Goal: Check status: Check status

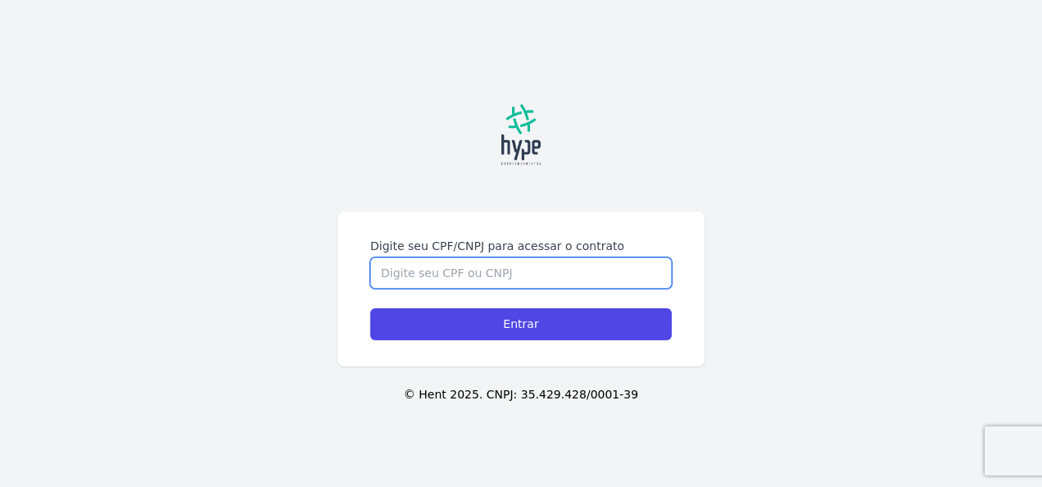
click at [424, 271] on input "Digite seu CPF/CNPJ para acessar o contrato" at bounding box center [521, 272] width 302 height 31
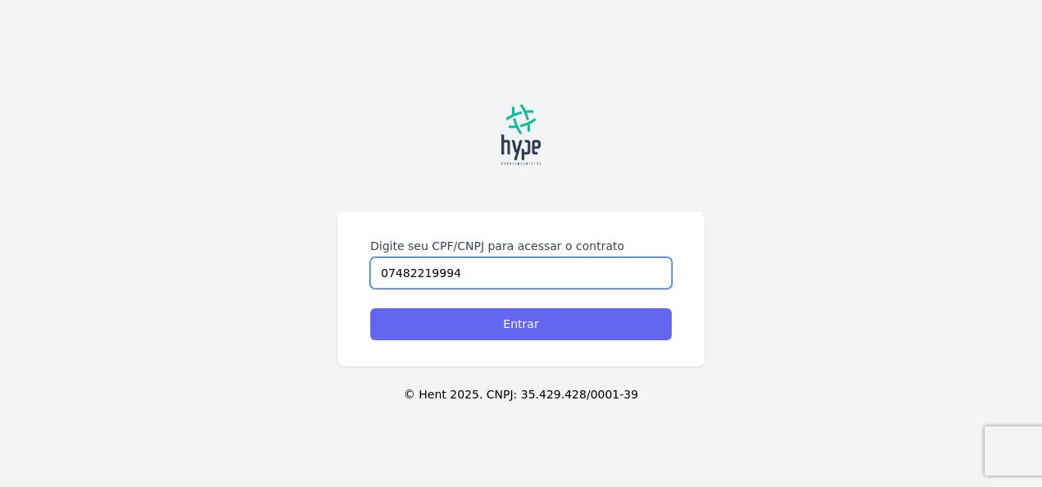
type input "07482219994"
click at [494, 320] on input "Entrar" at bounding box center [521, 324] width 302 height 32
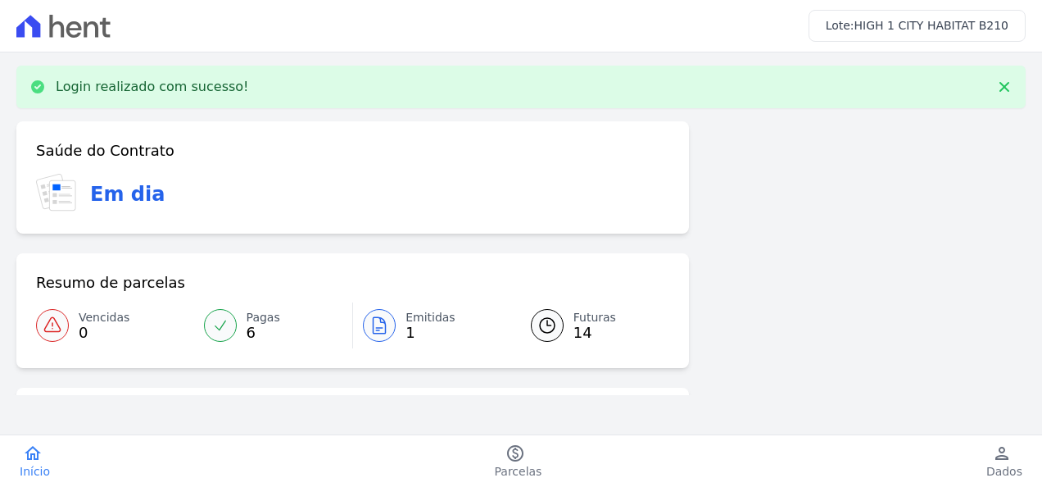
click at [379, 332] on icon at bounding box center [380, 326] width 20 height 20
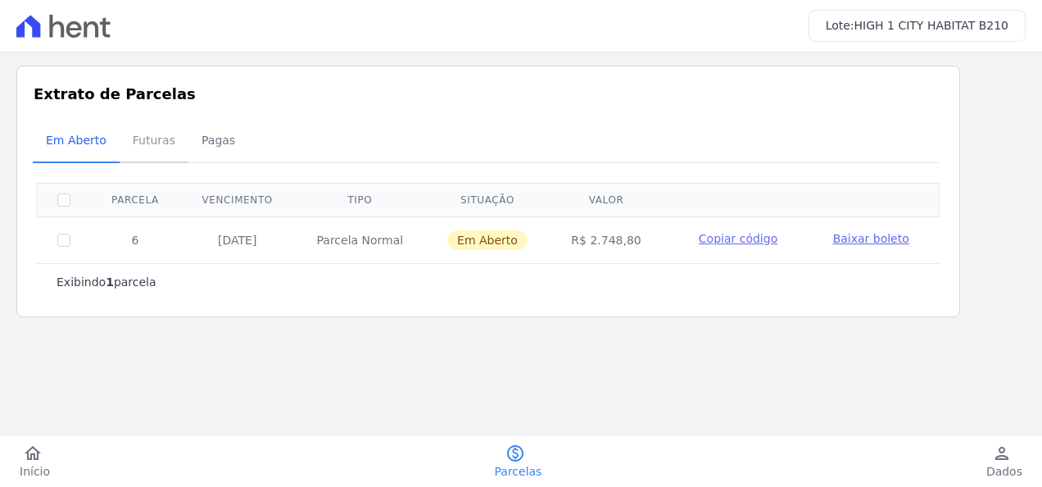
click at [152, 137] on span "Futuras" at bounding box center [154, 140] width 62 height 33
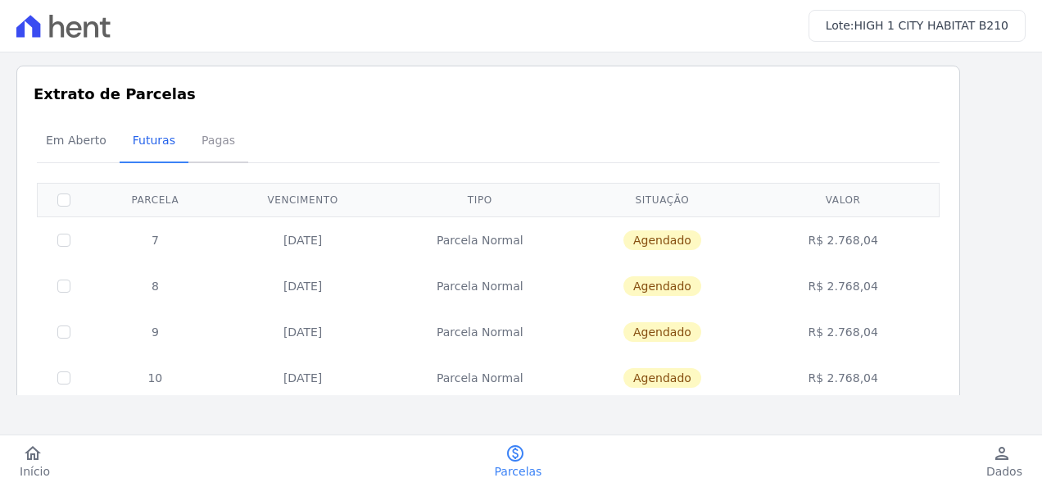
click at [219, 141] on span "Pagas" at bounding box center [218, 140] width 53 height 33
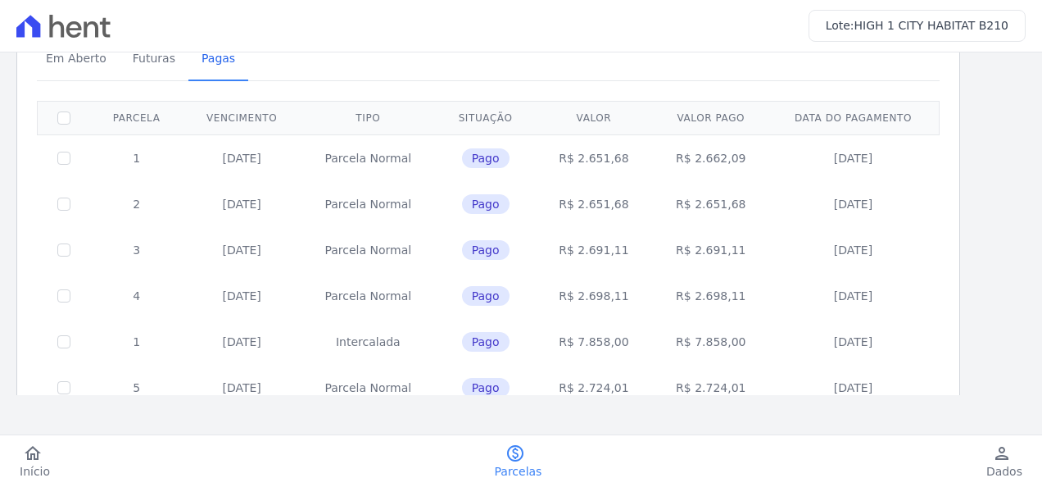
scroll to position [70, 0]
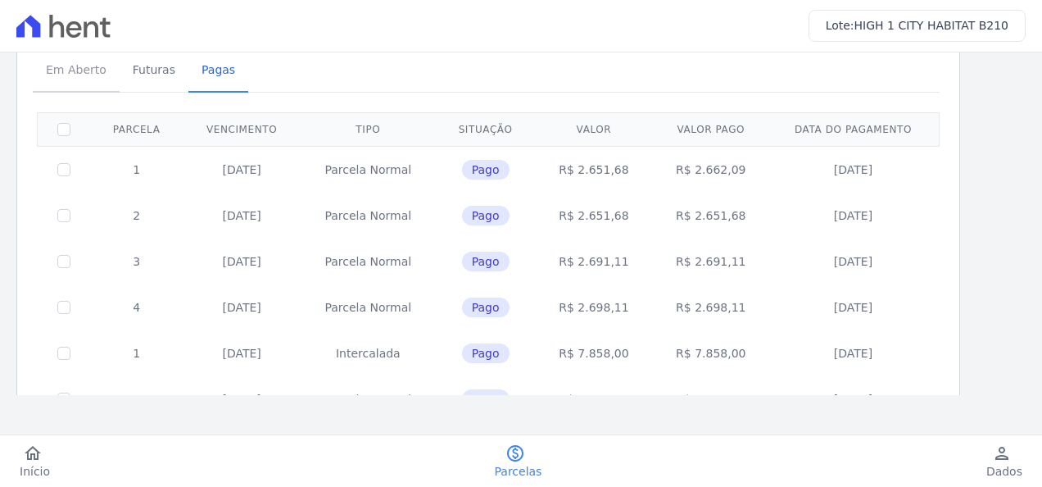
click at [80, 66] on span "Em Aberto" at bounding box center [76, 69] width 80 height 33
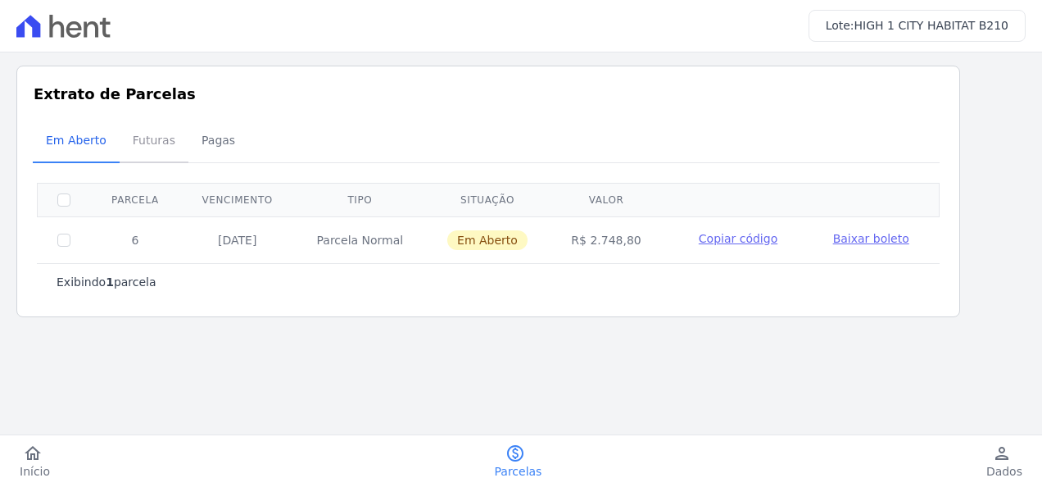
click at [155, 142] on span "Futuras" at bounding box center [154, 140] width 62 height 33
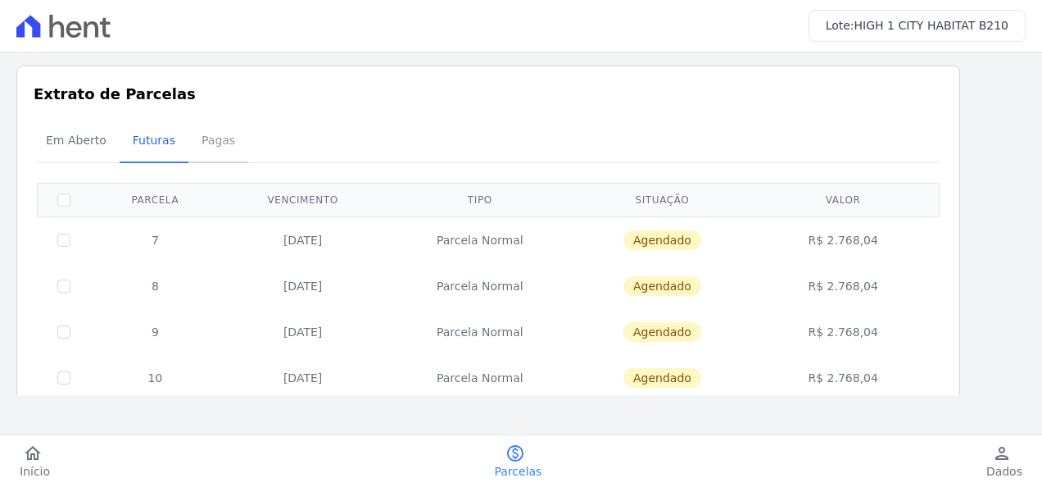
click at [195, 138] on span "Pagas" at bounding box center [218, 140] width 53 height 33
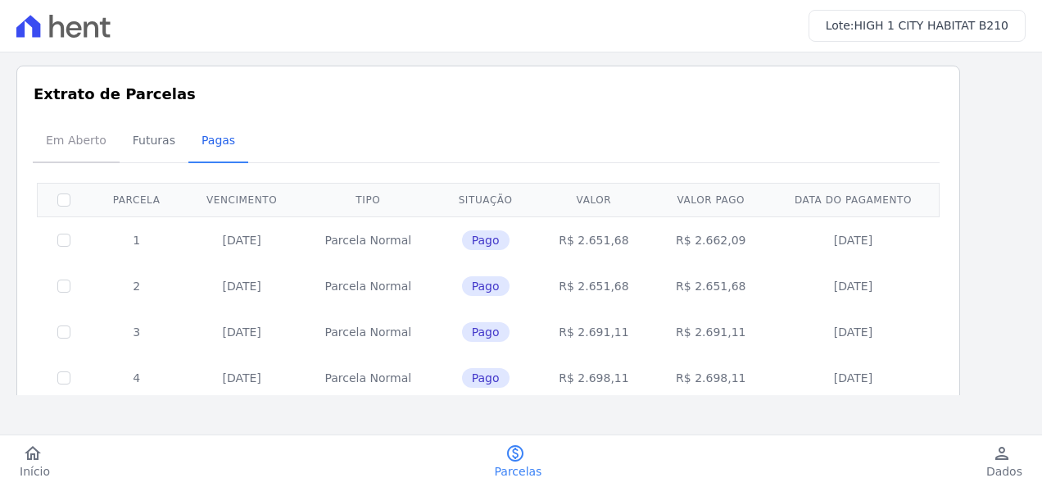
click at [75, 152] on span "Em Aberto" at bounding box center [76, 140] width 80 height 33
